Goal: Task Accomplishment & Management: Complete application form

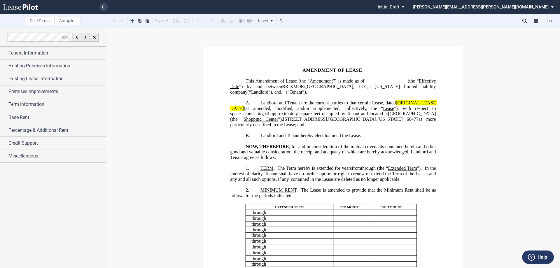
scroll to position [29, 0]
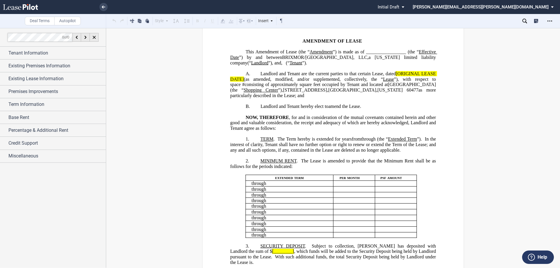
click at [310, 51] on span "Amendment of Lease (the “" at bounding box center [282, 51] width 54 height 5
drag, startPoint x: 347, startPoint y: 50, endPoint x: 325, endPoint y: 49, distance: 21.9
click at [325, 49] on span "Amendment" at bounding box center [321, 51] width 23 height 5
click at [197, 22] on button at bounding box center [197, 20] width 7 height 7
drag, startPoint x: 257, startPoint y: 58, endPoint x: 231, endPoint y: 57, distance: 25.4
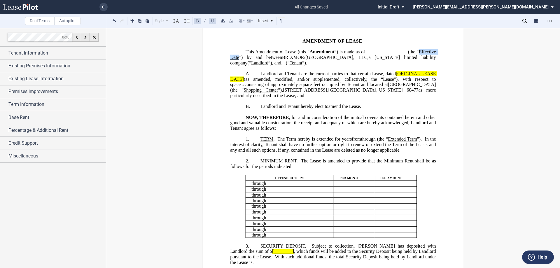
click at [231, 57] on span "Amendment of Lease (this “ Amendment ”) is made as of _________________ (the “ …" at bounding box center [333, 57] width 207 height 16
click at [198, 20] on button at bounding box center [197, 20] width 7 height 7
click at [412, 51] on span "”) is made as of _________________ (the “" at bounding box center [376, 51] width 84 height 5
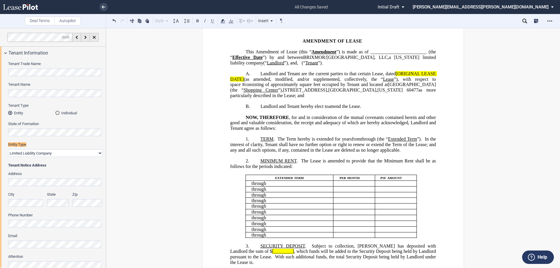
click at [302, 65] on span "(“" at bounding box center [304, 62] width 4 height 5
click at [383, 76] on span "Landlord and Tenant are the current parties to that certain Lease, dated" at bounding box center [327, 73] width 135 height 5
click at [396, 79] on span "[ORIGINAL LEASE DATE]" at bounding box center [333, 76] width 207 height 10
drag, startPoint x: 242, startPoint y: 83, endPoint x: 394, endPoint y: 81, distance: 151.4
click at [394, 81] on span "Landlord and Tenant are the current parties to that certain Lease dated [ORIGIN…" at bounding box center [333, 84] width 207 height 27
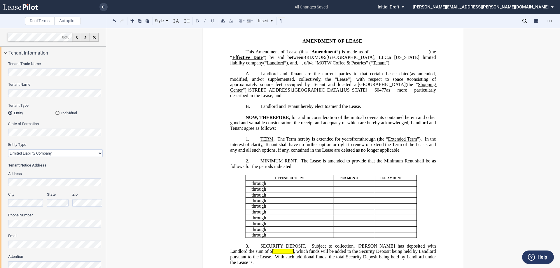
click at [406, 76] on span "Landlord and Tenant are the current parties to that certain Lease dated" at bounding box center [334, 73] width 149 height 5
drag, startPoint x: 405, startPoint y: 91, endPoint x: 245, endPoint y: 95, distance: 160.2
click at [245, 95] on span "Landlord and Tenant are the current parties to that certain Lease dated [DATE] …" at bounding box center [333, 84] width 207 height 27
click at [352, 93] on span "60477" at bounding box center [358, 89] width 12 height 5
click at [429, 87] on span at bounding box center [432, 84] width 6 height 5
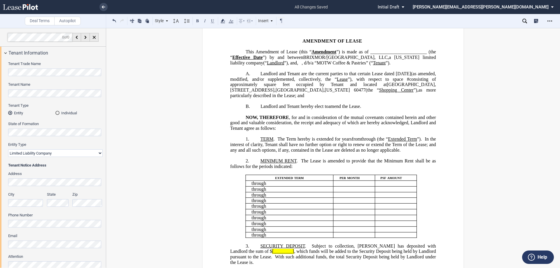
click at [394, 87] on span "[GEOGRAPHIC_DATA]" at bounding box center [411, 84] width 48 height 5
click at [292, 87] on span "square feet occupied by Tenant and located at" at bounding box center [325, 84] width 123 height 5
drag, startPoint x: 312, startPoint y: 91, endPoint x: 296, endPoint y: 89, distance: 16.5
click at [296, 87] on span "square feet (“Premises”), occupied by Tenant and located at" at bounding box center [323, 84] width 127 height 5
click at [196, 21] on button at bounding box center [197, 20] width 7 height 7
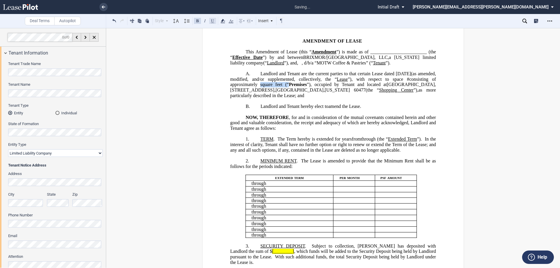
click at [212, 21] on button at bounding box center [212, 20] width 7 height 7
click at [403, 82] on span at bounding box center [405, 78] width 4 height 5
drag, startPoint x: 354, startPoint y: 85, endPoint x: 343, endPoint y: 84, distance: 10.9
click at [343, 84] on span "Landlord and Tenant are the current parties to that certain Lease dated [DATE] …" at bounding box center [333, 84] width 207 height 27
click at [197, 21] on button at bounding box center [197, 20] width 7 height 7
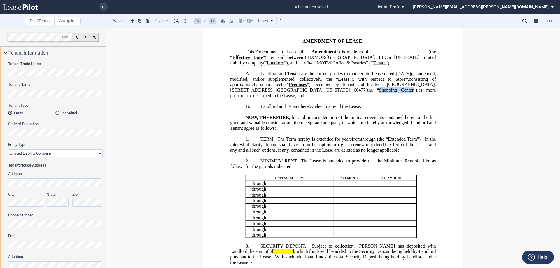
drag, startPoint x: 367, startPoint y: 96, endPoint x: 335, endPoint y: 95, distance: 31.5
click at [366, 93] on span "(the “ Shopping Center ”)," at bounding box center [392, 89] width 53 height 5
click at [199, 21] on button at bounding box center [197, 20] width 7 height 7
drag, startPoint x: 310, startPoint y: 70, endPoint x: 298, endPoint y: 69, distance: 12.3
click at [302, 65] on span ", d/b/a “MOTW Coffee & Pastries” (“ Tenant ”)." at bounding box center [346, 62] width 89 height 5
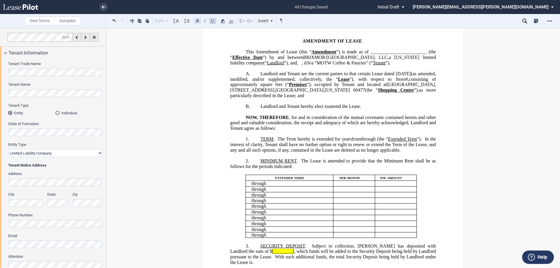
click at [197, 22] on button at bounding box center [197, 20] width 7 height 7
drag, startPoint x: 285, startPoint y: 64, endPoint x: 267, endPoint y: 63, distance: 17.2
click at [267, 63] on span "Amendment of Lease (this “ Amendment ”) is made as of ________________________ …" at bounding box center [333, 57] width 207 height 16
drag, startPoint x: 196, startPoint y: 21, endPoint x: 211, endPoint y: 30, distance: 17.6
click at [197, 21] on button at bounding box center [197, 20] width 7 height 7
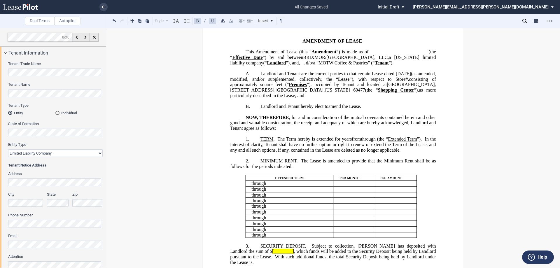
click at [270, 142] on span "TERM" at bounding box center [266, 138] width 13 height 5
drag, startPoint x: 272, startPoint y: 146, endPoint x: 259, endPoint y: 145, distance: 13.4
click at [260, 142] on span "TERM . The Term hereby is extended for" at bounding box center [300, 138] width 80 height 5
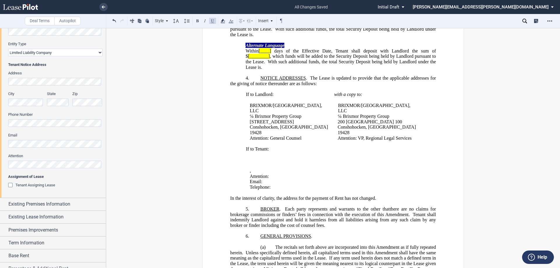
scroll to position [117, 0]
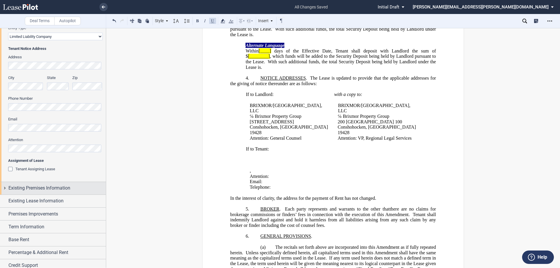
click at [41, 190] on span "Existing Premises Information" at bounding box center [39, 188] width 62 height 7
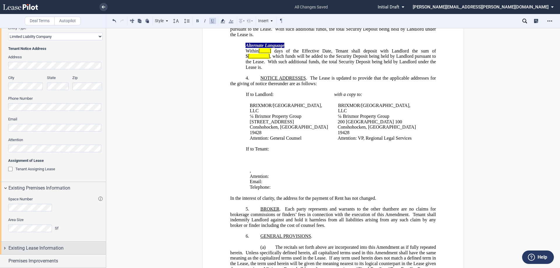
scroll to position [181, 0]
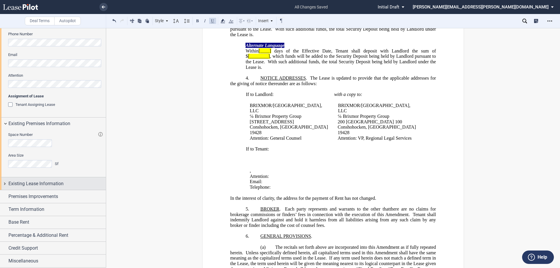
click at [47, 181] on span "Existing Lease Information" at bounding box center [35, 183] width 55 height 7
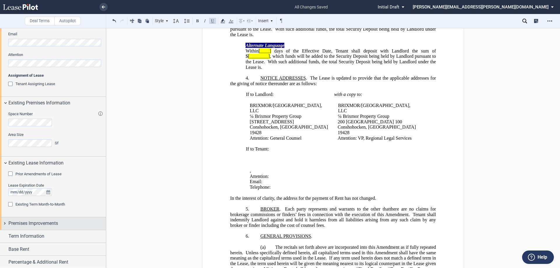
scroll to position [210, 0]
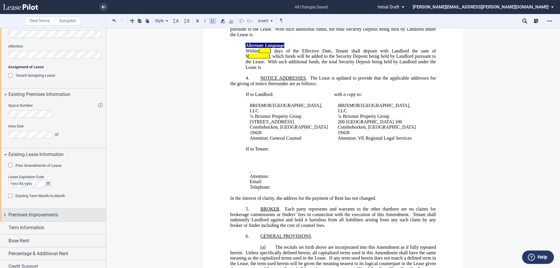
click at [61, 216] on div "Premises Improvements" at bounding box center [56, 214] width 97 height 7
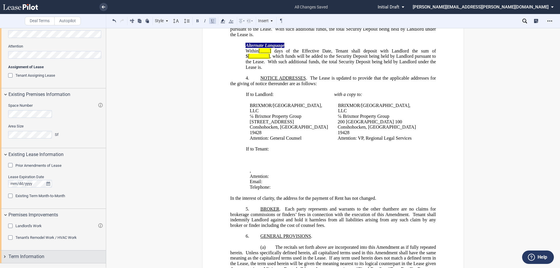
click at [53, 250] on div "Term Information" at bounding box center [53, 256] width 106 height 13
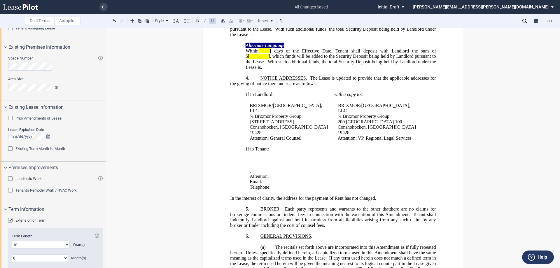
click at [21, 221] on span "Extension of Term" at bounding box center [30, 220] width 30 height 4
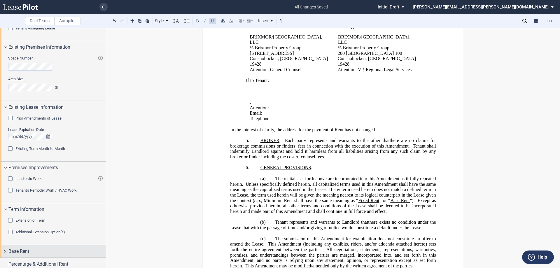
scroll to position [286, 0]
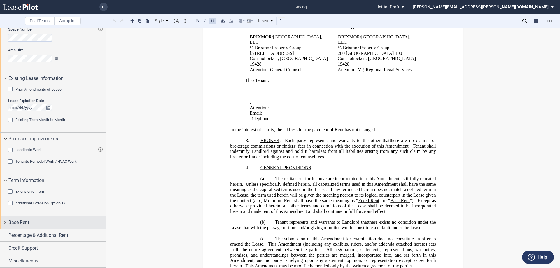
click at [38, 221] on div "Base Rent" at bounding box center [56, 222] width 97 height 7
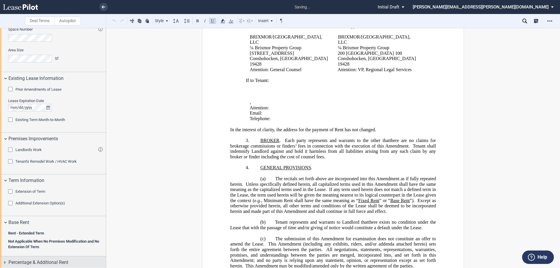
click at [43, 259] on span "Percentage & Additional Rent" at bounding box center [38, 262] width 60 height 7
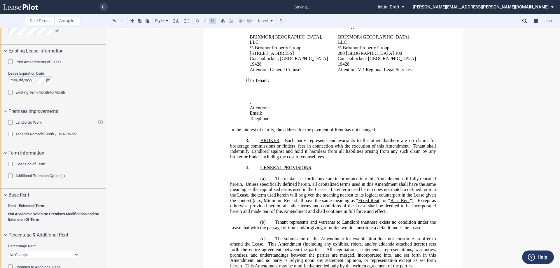
scroll to position [350, 0]
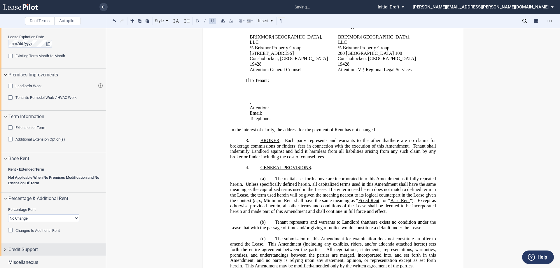
click at [47, 244] on div "Credit Support" at bounding box center [53, 249] width 106 height 13
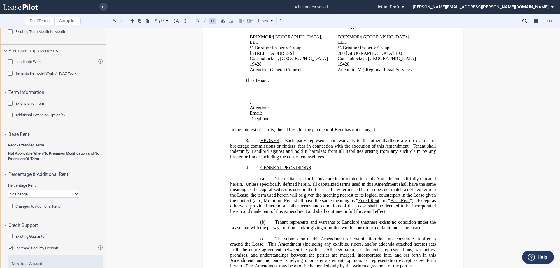
scroll to position [411, 0]
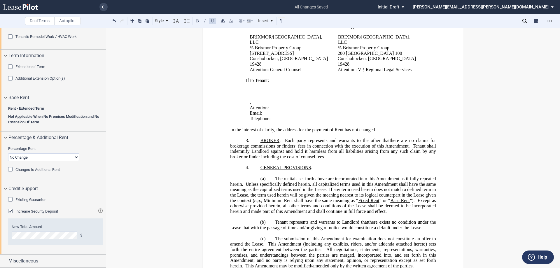
click at [40, 200] on span "Existing Guarantor" at bounding box center [30, 199] width 30 height 4
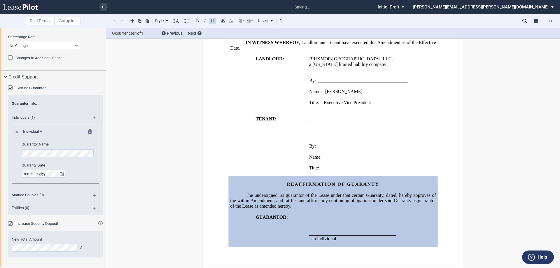
scroll to position [528, 0]
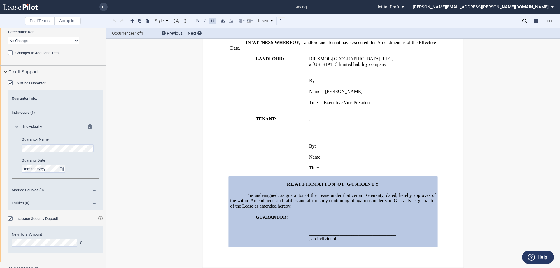
click at [14, 217] on div "Increase Security Deposit" at bounding box center [11, 219] width 6 height 6
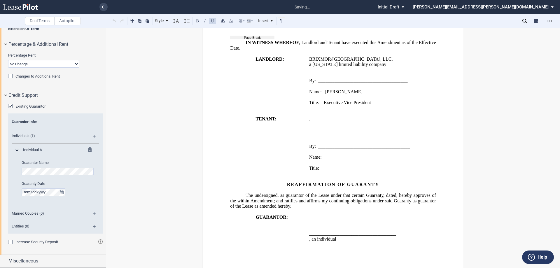
scroll to position [504, 0]
click at [36, 262] on span "Miscellaneous" at bounding box center [23, 260] width 30 height 7
drag, startPoint x: 92, startPoint y: 213, endPoint x: 93, endPoint y: 203, distance: 10.0
click at [93, 213] on md-icon at bounding box center [97, 215] width 8 height 7
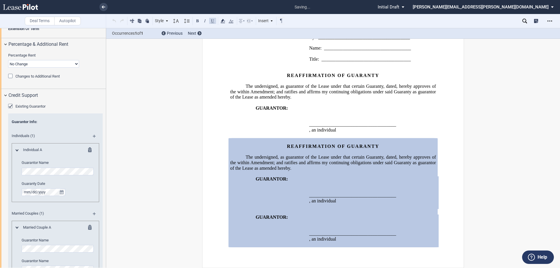
click at [88, 152] on md-icon at bounding box center [91, 150] width 7 height 7
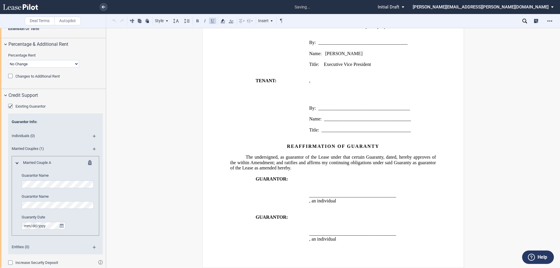
scroll to position [514, 0]
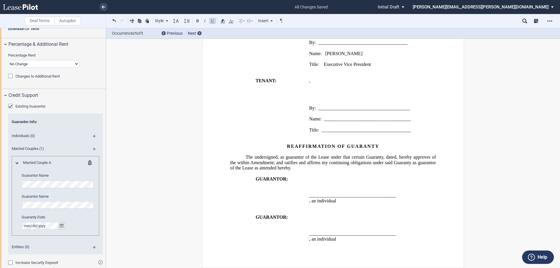
click at [62, 224] on icon "true" at bounding box center [62, 226] width 4 height 4
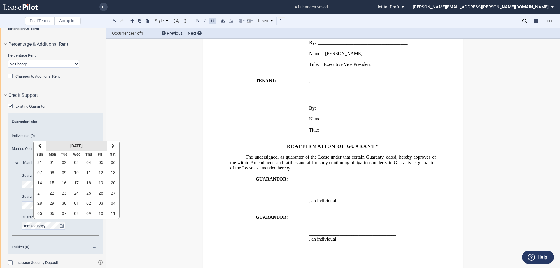
click at [75, 147] on strong "[DATE]" at bounding box center [76, 145] width 12 height 5
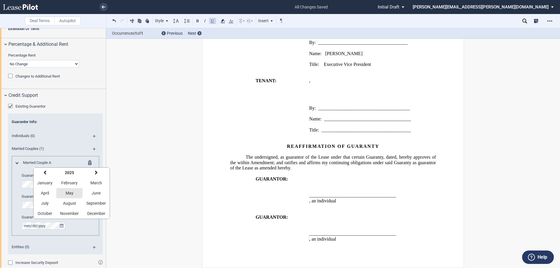
click at [66, 191] on span "May" at bounding box center [70, 193] width 8 height 5
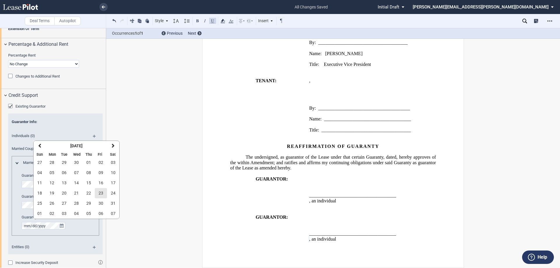
click at [100, 192] on span "23" at bounding box center [101, 193] width 5 height 5
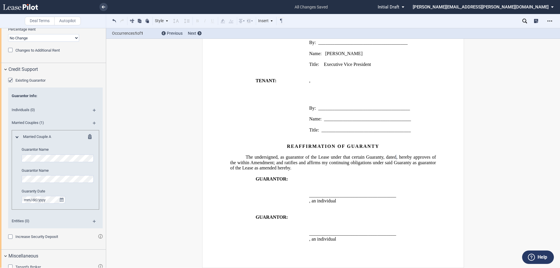
scroll to position [542, 0]
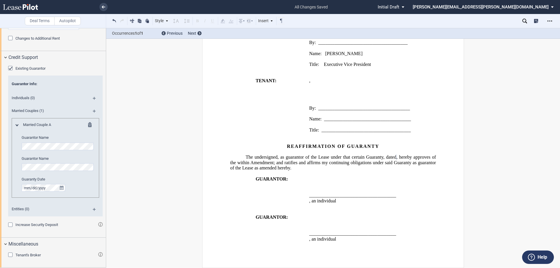
click at [90, 126] on md-icon at bounding box center [91, 125] width 7 height 7
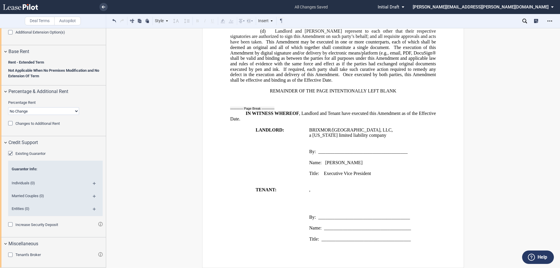
scroll to position [457, 0]
click at [93, 195] on md-icon at bounding box center [97, 198] width 8 height 7
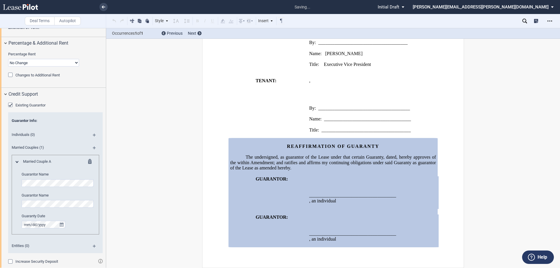
scroll to position [542, 0]
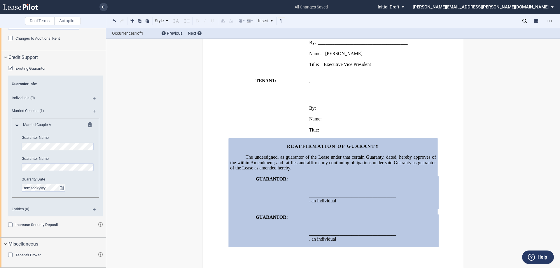
click at [93, 110] on md-icon at bounding box center [97, 113] width 8 height 7
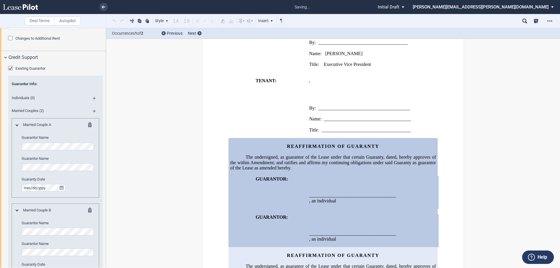
scroll to position [572, 0]
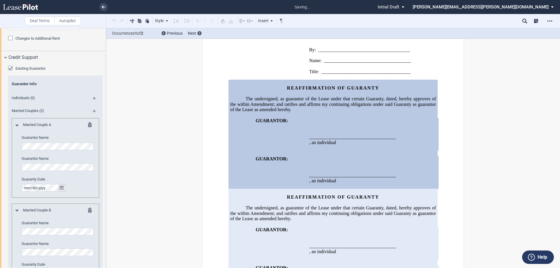
click at [62, 188] on icon "true" at bounding box center [62, 188] width 4 height 4
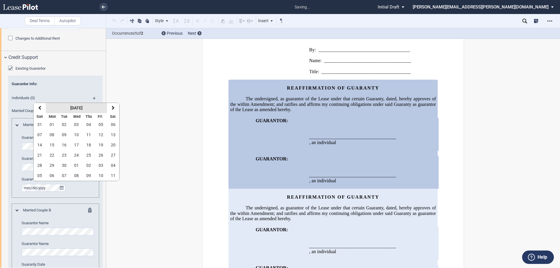
click at [70, 107] on strong "[DATE]" at bounding box center [76, 108] width 12 height 5
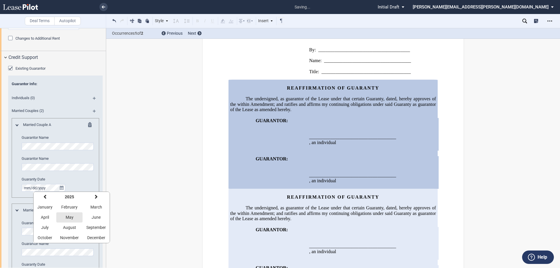
click at [70, 216] on span "May" at bounding box center [70, 217] width 8 height 5
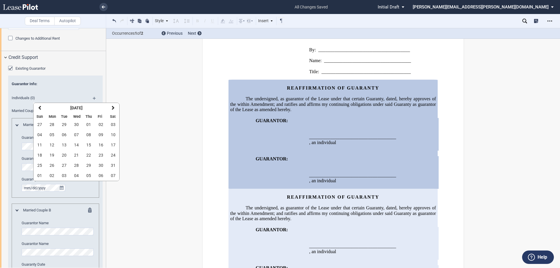
click at [101, 157] on span "23" at bounding box center [101, 155] width 5 height 5
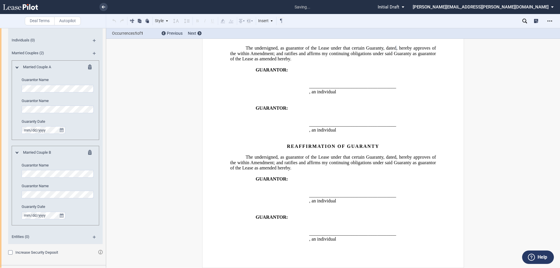
scroll to position [601, 0]
click at [61, 214] on icon "true" at bounding box center [62, 215] width 4 height 4
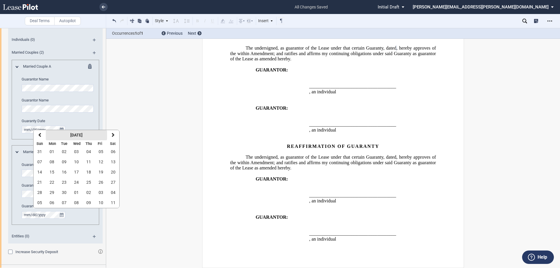
click at [81, 133] on strong "[DATE]" at bounding box center [76, 135] width 12 height 5
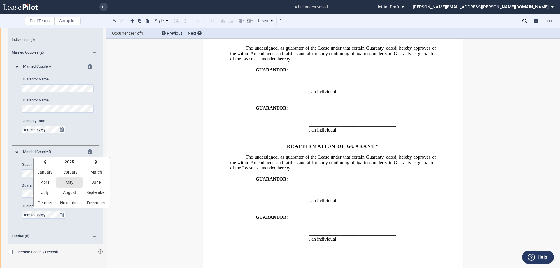
click at [71, 181] on span "May" at bounding box center [70, 182] width 8 height 5
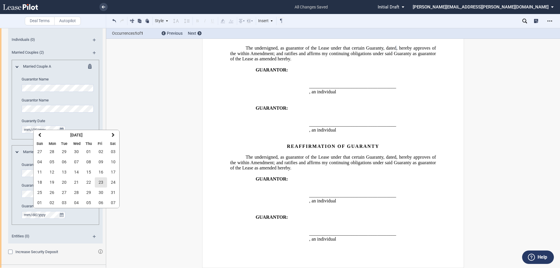
click at [97, 183] on button "23" at bounding box center [101, 182] width 12 height 10
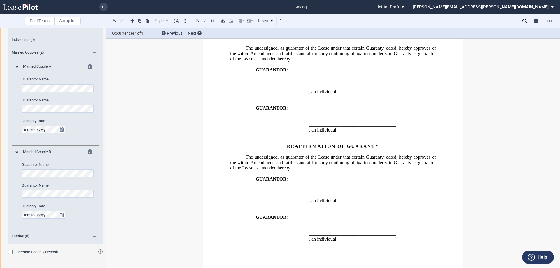
scroll to position [618, 0]
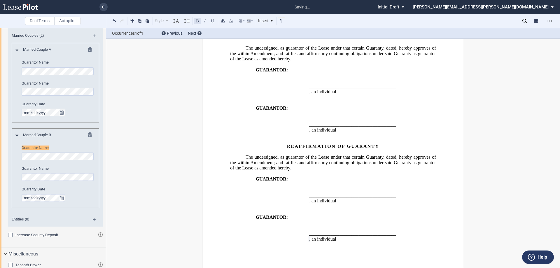
click at [198, 22] on button at bounding box center [197, 20] width 7 height 7
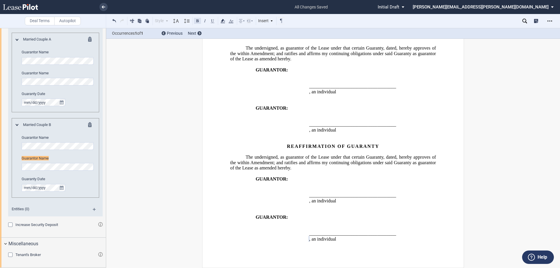
click at [199, 21] on button at bounding box center [197, 20] width 7 height 7
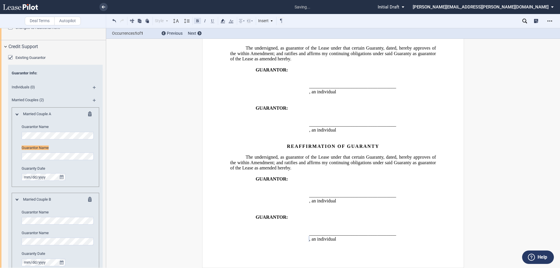
scroll to position [553, 0]
click at [196, 20] on button at bounding box center [197, 20] width 7 height 7
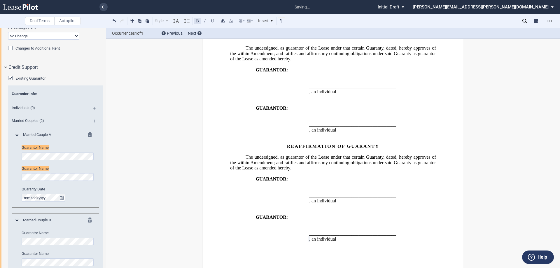
scroll to position [532, 0]
click at [196, 21] on button at bounding box center [197, 20] width 7 height 7
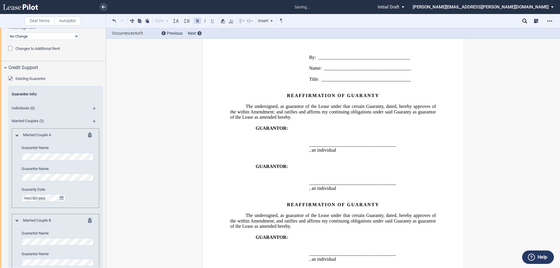
click at [380, 217] on span "The undersigned, as guarantor of the Lease under that certain Guaranty, dated" at bounding box center [321, 215] width 151 height 5
click at [381, 106] on span "The undersigned, as guarantor of the Lease under that certain Guaranty, dated" at bounding box center [321, 106] width 151 height 5
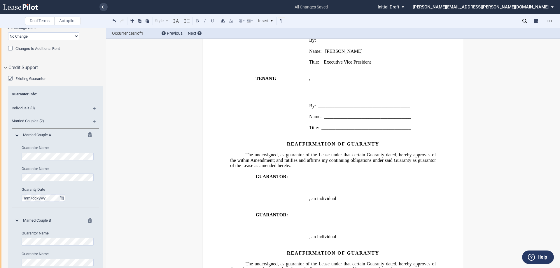
scroll to position [448, 0]
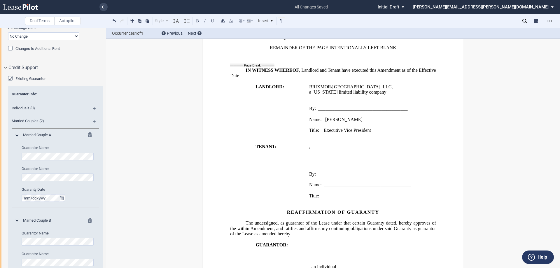
click at [387, 89] on span "BRIXMOR/[GEOGRAPHIC_DATA], LLC" at bounding box center [350, 86] width 83 height 5
drag, startPoint x: 393, startPoint y: 88, endPoint x: 215, endPoint y: 29, distance: 188.1
click at [309, 87] on span "BRIXMOR/[GEOGRAPHIC_DATA], LLC" at bounding box center [350, 86] width 83 height 5
click at [198, 21] on button at bounding box center [197, 20] width 7 height 7
drag, startPoint x: 395, startPoint y: 48, endPoint x: 267, endPoint y: 49, distance: 127.2
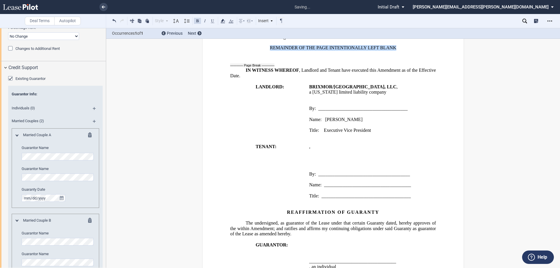
click at [267, 49] on p "REMAINDER OF THE PAGE INTENTIONALLY LEFT BLANK" at bounding box center [333, 48] width 206 height 6
click at [199, 21] on button at bounding box center [197, 20] width 7 height 7
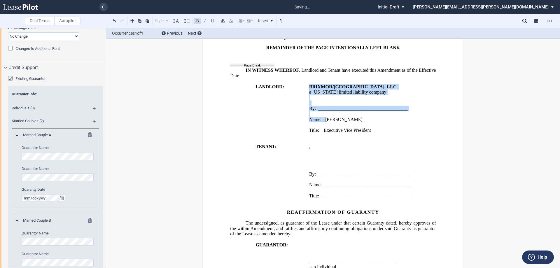
drag, startPoint x: 324, startPoint y: 119, endPoint x: 304, endPoint y: 118, distance: 19.3
click at [304, 118] on tr "LANDLORD: BRIXMOR/[GEOGRAPHIC_DATA], LLC , a [US_STATE] limited liability compa…" at bounding box center [334, 111] width 208 height 55
click at [322, 122] on span at bounding box center [323, 119] width 3 height 5
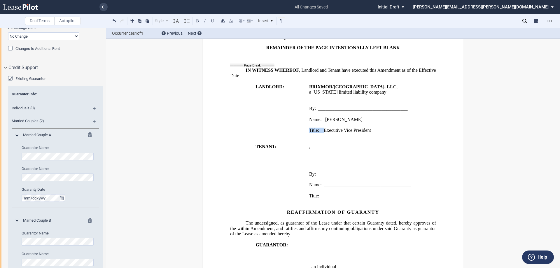
drag, startPoint x: 322, startPoint y: 131, endPoint x: 307, endPoint y: 129, distance: 14.9
click at [307, 129] on td "BRIXMOR/[GEOGRAPHIC_DATA], LLC , a [US_STATE] limited liability company ﻿ By: _…" at bounding box center [373, 111] width 132 height 55
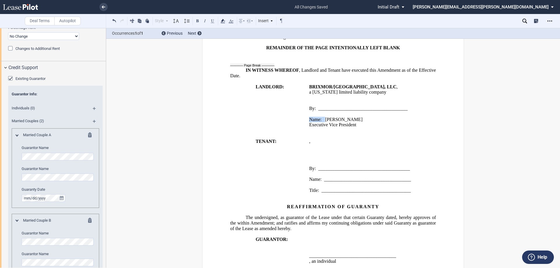
drag, startPoint x: 324, startPoint y: 119, endPoint x: 307, endPoint y: 120, distance: 17.0
click at [309, 120] on span "Name: [PERSON_NAME]" at bounding box center [335, 119] width 53 height 5
click at [316, 100] on p at bounding box center [372, 103] width 127 height 6
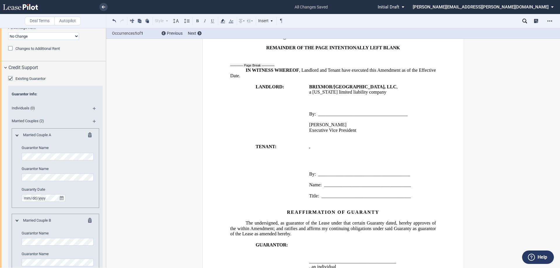
click at [385, 152] on p "﻿ ﻿ ﻿ ﻿ ﻿ ﻿" at bounding box center [372, 153] width 127 height 6
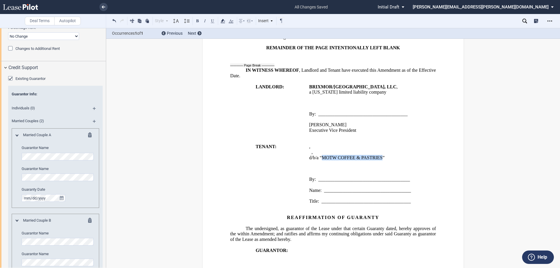
drag, startPoint x: 381, startPoint y: 158, endPoint x: 322, endPoint y: 157, distance: 59.2
click at [322, 157] on span "﻿d/b/a “MOTW COFFEE & PASTRIES”" at bounding box center [347, 157] width 76 height 5
drag, startPoint x: 199, startPoint y: 21, endPoint x: 232, endPoint y: 45, distance: 41.1
click at [199, 20] on button at bounding box center [197, 20] width 7 height 7
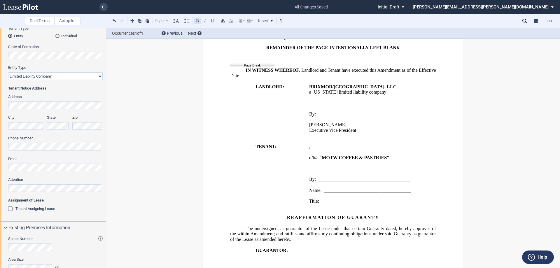
scroll to position [9, 0]
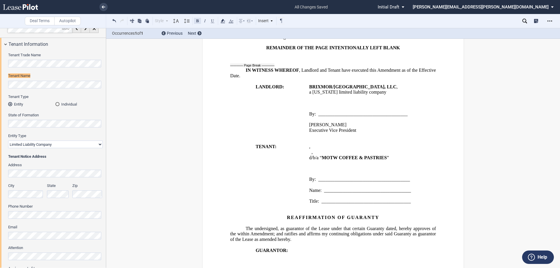
click at [197, 21] on button at bounding box center [197, 20] width 7 height 7
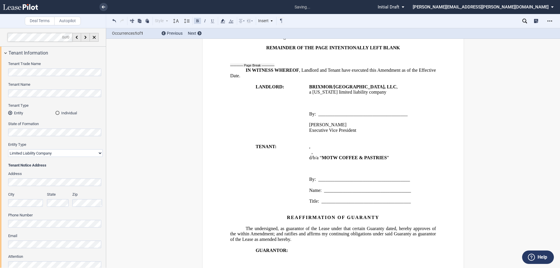
click at [335, 210] on p at bounding box center [333, 212] width 206 height 6
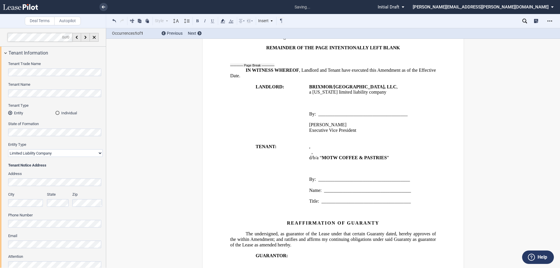
click at [330, 135] on p "﻿" at bounding box center [372, 136] width 127 height 6
click at [358, 131] on p "﻿ Executive Vice President" at bounding box center [372, 131] width 127 height 6
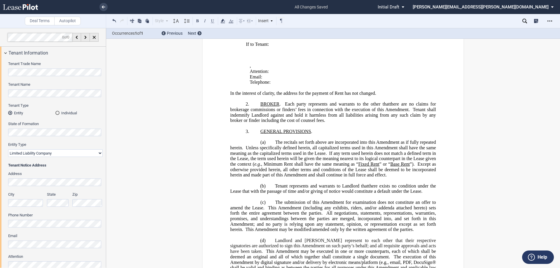
scroll to position [185, 0]
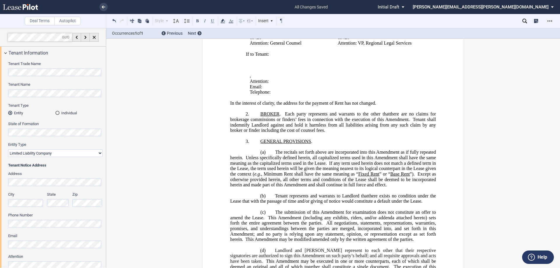
click at [323, 145] on p "﻿" at bounding box center [333, 147] width 206 height 6
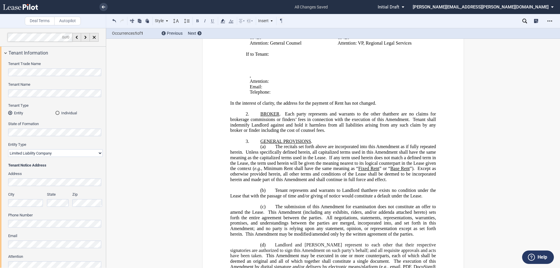
click at [291, 187] on p "﻿" at bounding box center [333, 185] width 206 height 6
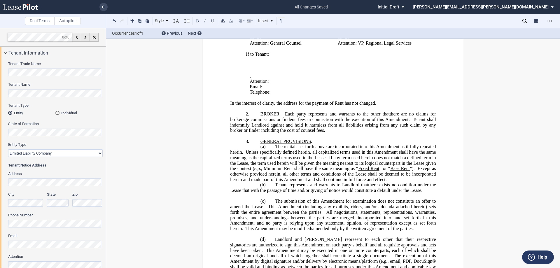
click at [283, 195] on p "﻿" at bounding box center [333, 196] width 206 height 6
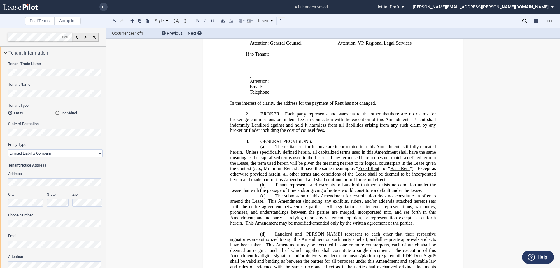
click at [270, 229] on p "﻿" at bounding box center [333, 229] width 206 height 6
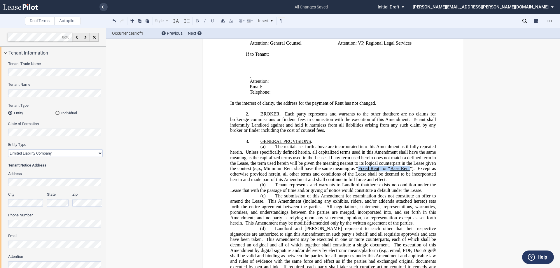
drag, startPoint x: 409, startPoint y: 170, endPoint x: 357, endPoint y: 170, distance: 51.9
click at [357, 170] on span "The recitals set forth above are incorporated into this Amendment as if fully r…" at bounding box center [333, 163] width 207 height 38
click at [215, 20] on button at bounding box center [212, 20] width 7 height 7
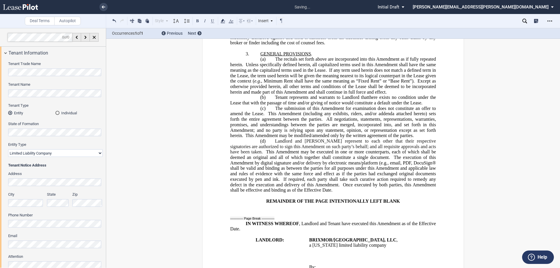
click at [409, 162] on span ", email, PDF, DocuSign® shall be valid and binding as between the parties for a…" at bounding box center [333, 171] width 207 height 22
drag, startPoint x: 309, startPoint y: 53, endPoint x: 258, endPoint y: 56, distance: 51.1
click at [258, 56] on p "3. GENERAL PROVISIONS ." at bounding box center [333, 54] width 206 height 6
click at [195, 21] on button at bounding box center [197, 20] width 7 height 7
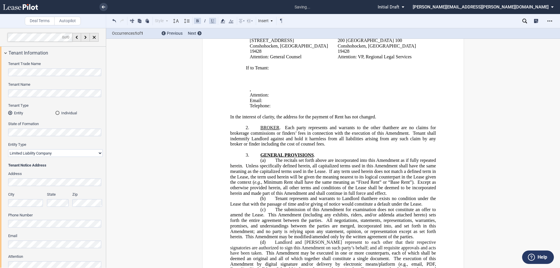
scroll to position [156, 0]
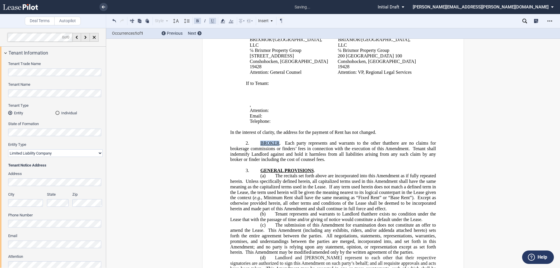
drag, startPoint x: 278, startPoint y: 144, endPoint x: 258, endPoint y: 142, distance: 19.6
click at [258, 142] on p "2. BROKER . Assignor and Assignee each represents and warrants to Landlord that…" at bounding box center [333, 152] width 206 height 22
drag, startPoint x: 198, startPoint y: 19, endPoint x: 202, endPoint y: 25, distance: 7.1
click at [198, 20] on button at bounding box center [197, 20] width 7 height 7
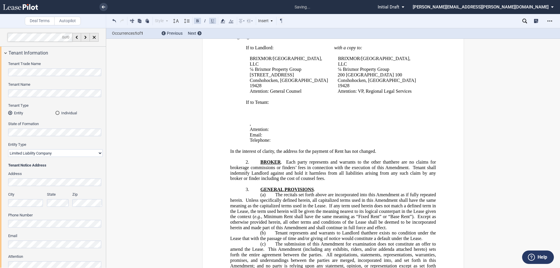
scroll to position [10, 0]
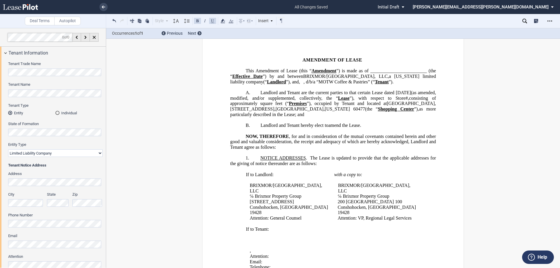
click at [260, 161] on span "NOTICE ADDRESSES" at bounding box center [282, 157] width 45 height 5
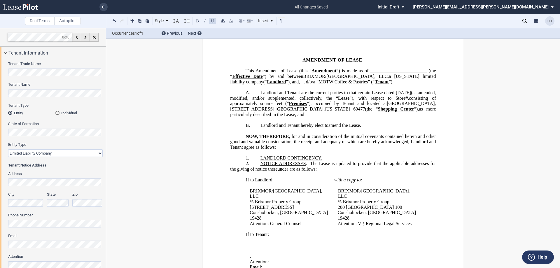
click at [553, 21] on div "Open Lease options menu" at bounding box center [549, 20] width 9 height 9
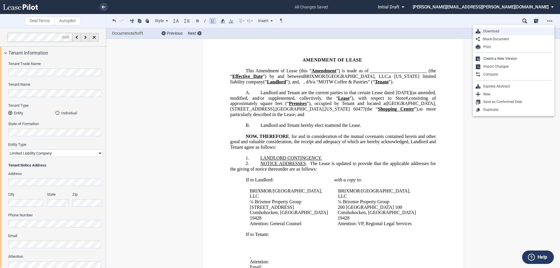
click at [490, 30] on div "Download" at bounding box center [515, 31] width 71 height 5
